Goal: Task Accomplishment & Management: Manage account settings

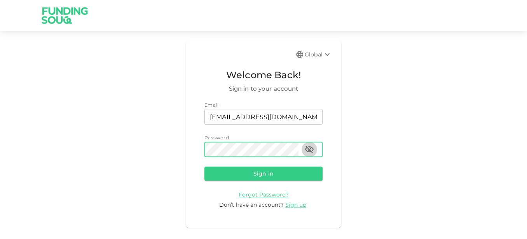
click at [309, 151] on icon "button" at bounding box center [309, 149] width 9 height 9
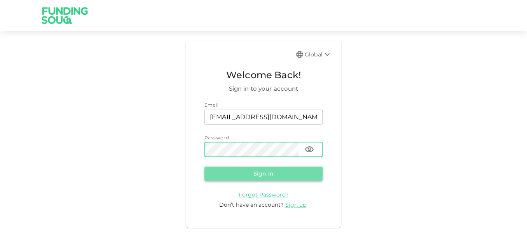
click at [273, 172] on button "Sign in" at bounding box center [264, 173] width 118 height 14
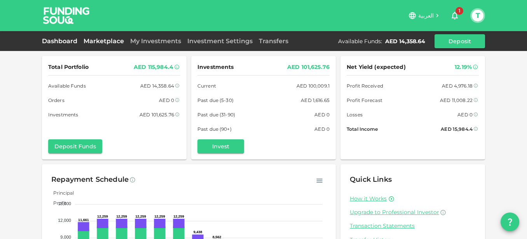
click at [106, 40] on link "Marketplace" at bounding box center [103, 40] width 47 height 7
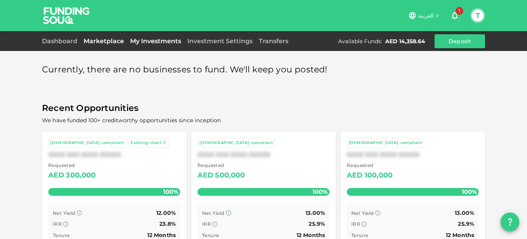
click at [140, 39] on link "My Investments" at bounding box center [155, 40] width 57 height 7
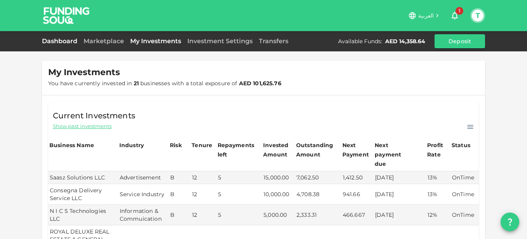
click at [58, 43] on link "Dashboard" at bounding box center [61, 40] width 38 height 7
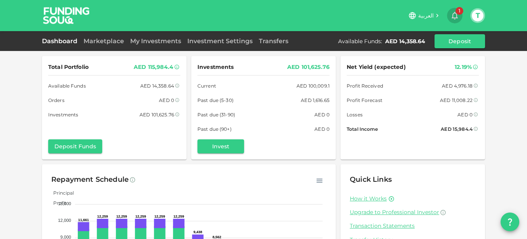
click at [456, 13] on icon "button" at bounding box center [455, 16] width 6 height 8
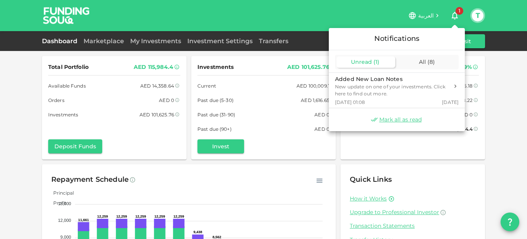
click at [354, 59] on span "Unread" at bounding box center [361, 61] width 21 height 7
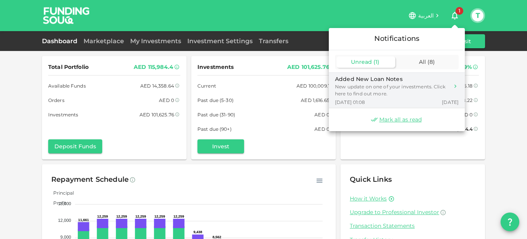
click at [356, 80] on div "Added New Loan Notes" at bounding box center [392, 79] width 114 height 8
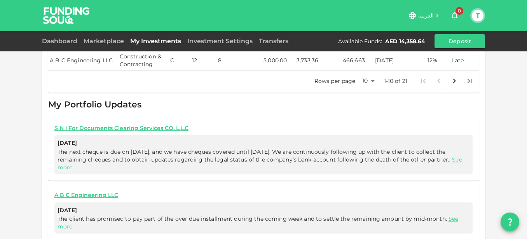
scroll to position [337, 0]
click at [84, 157] on link "See more" at bounding box center [260, 164] width 405 height 15
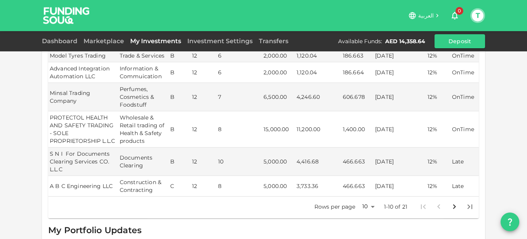
scroll to position [211, 0]
click at [371, 199] on body "العربية 0 T Dashboard Marketplace My Investments Investment Settings Transfers …" at bounding box center [263, 119] width 527 height 239
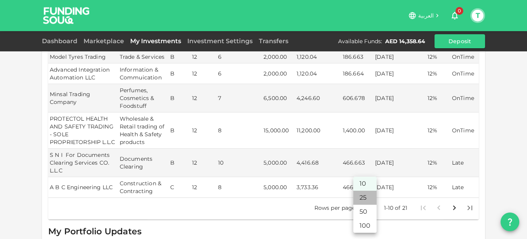
click at [366, 196] on li "25" at bounding box center [364, 198] width 23 height 14
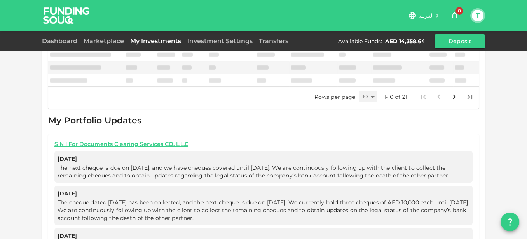
scroll to position [201, 0]
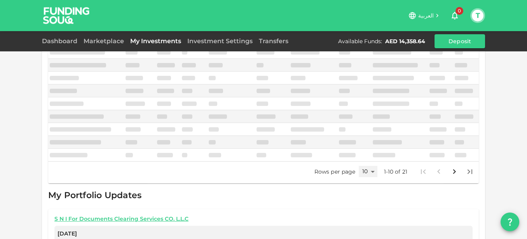
type input "25"
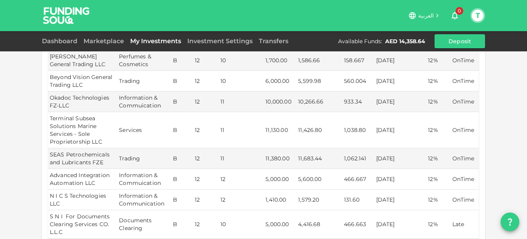
scroll to position [414, 0]
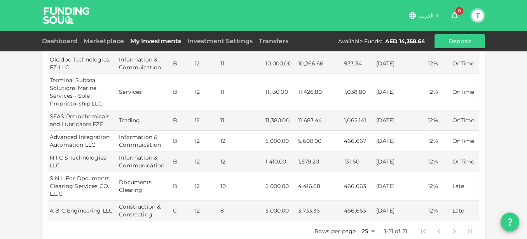
drag, startPoint x: 480, startPoint y: 22, endPoint x: 477, endPoint y: 17, distance: 5.9
click at [477, 17] on div "T" at bounding box center [477, 15] width 15 height 15
click at [477, 17] on button "T" at bounding box center [478, 16] width 12 height 12
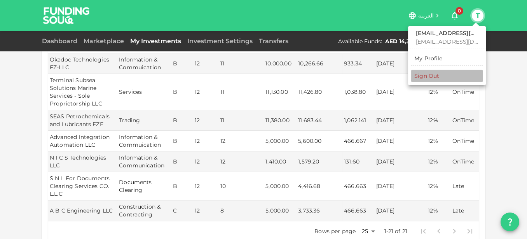
click at [423, 76] on div "Sign Out" at bounding box center [426, 76] width 25 height 8
